Goal: Information Seeking & Learning: Understand process/instructions

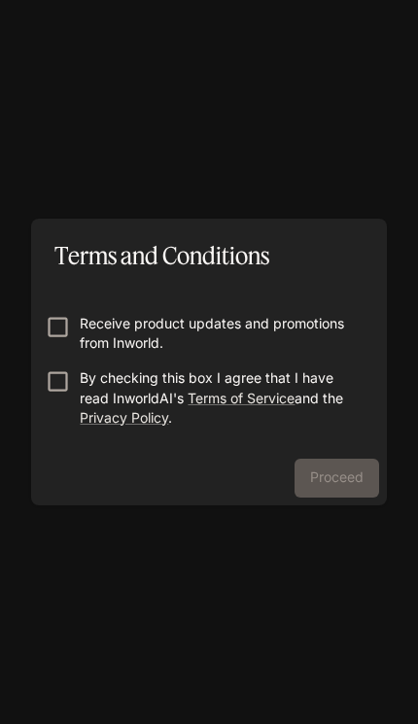
click at [349, 479] on div "Proceed" at bounding box center [209, 482] width 356 height 47
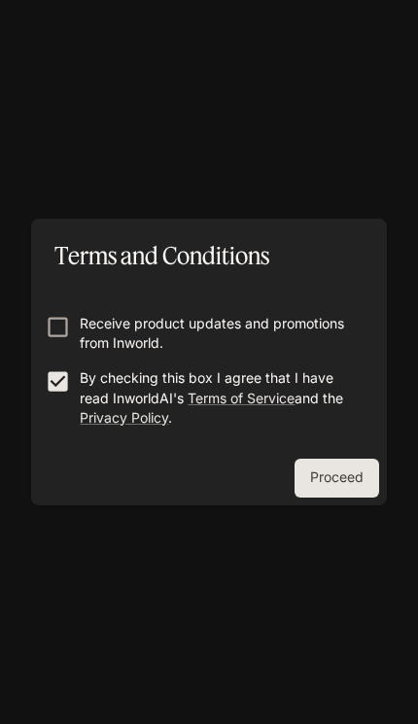
click at [347, 473] on button "Proceed" at bounding box center [337, 478] width 85 height 39
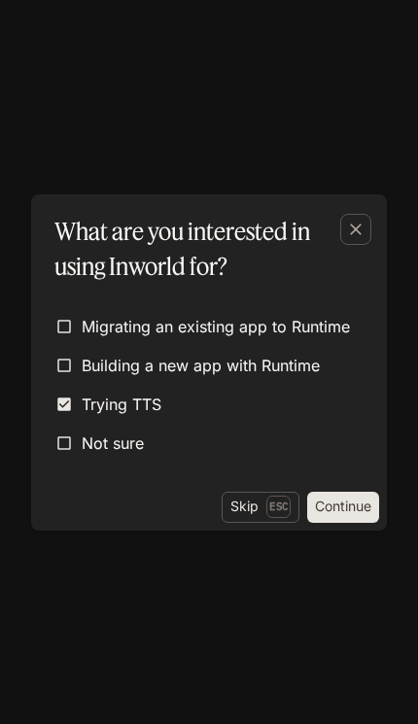
click at [343, 510] on button "Continue" at bounding box center [343, 507] width 72 height 31
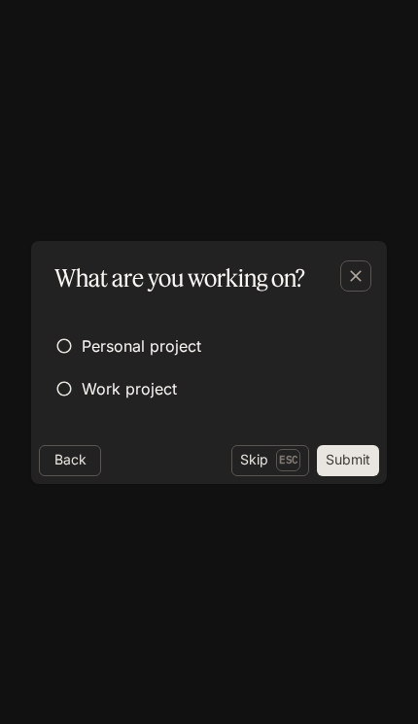
click at [358, 457] on button "Submit" at bounding box center [348, 460] width 62 height 31
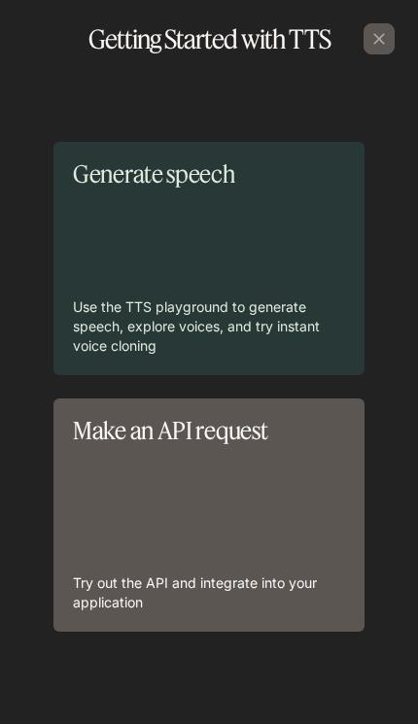
click at [317, 297] on p "Use the TTS playground to generate speech, explore voices, and try instant voic…" at bounding box center [209, 326] width 272 height 58
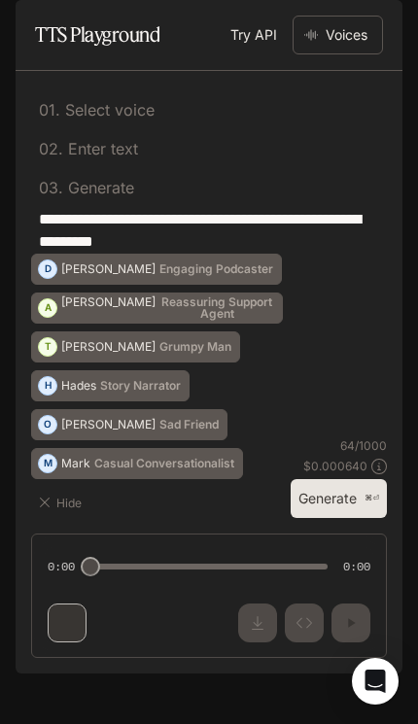
click at [353, 54] on button "Voices" at bounding box center [338, 35] width 90 height 39
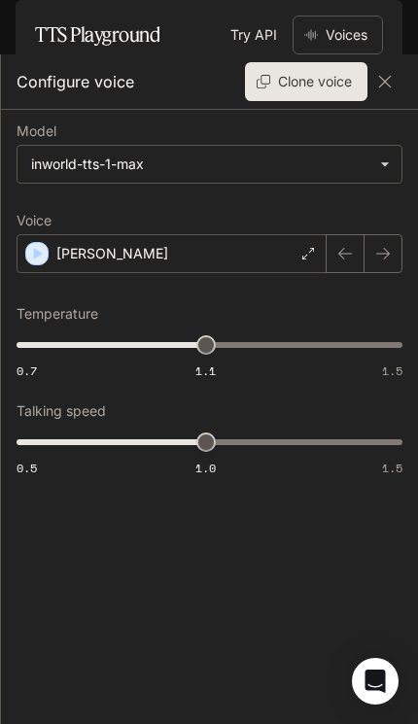
click at [361, 163] on body "**********" at bounding box center [209, 362] width 418 height 724
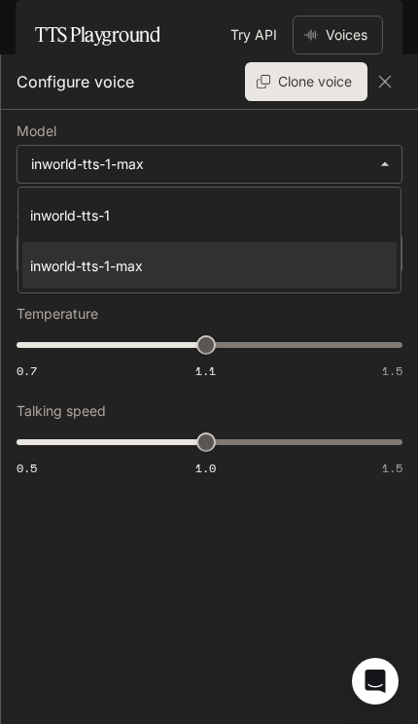
click at [317, 317] on div at bounding box center [209, 362] width 418 height 724
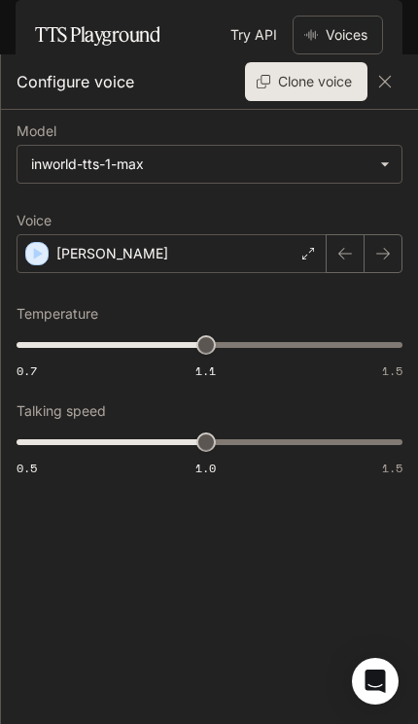
click at [296, 264] on div "[PERSON_NAME]" at bounding box center [172, 253] width 310 height 39
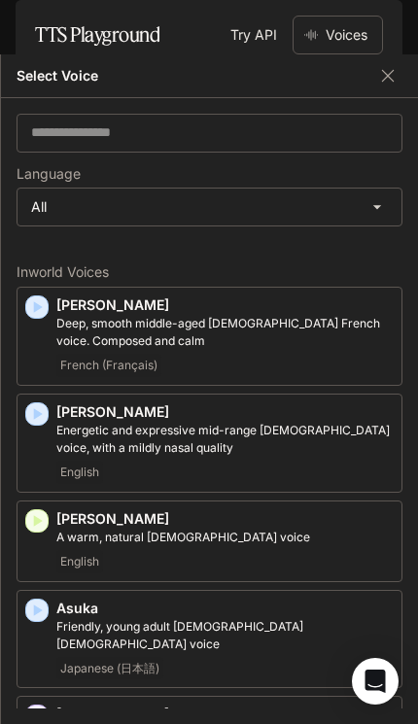
click at [351, 217] on body "**********" at bounding box center [209, 362] width 418 height 724
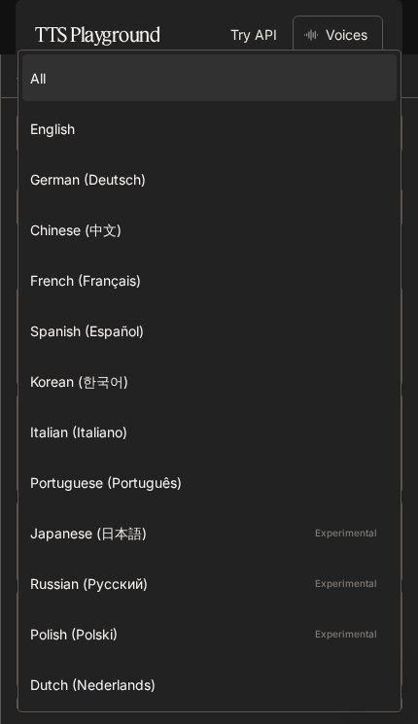
click at [402, 223] on div at bounding box center [209, 362] width 418 height 724
